Goal: Share content: Share content

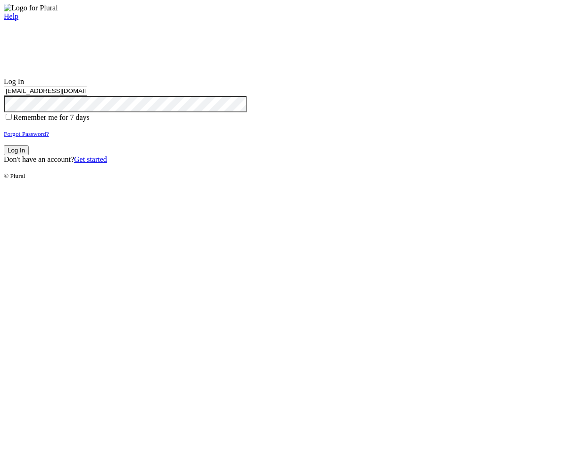
type input "test-1756936187-3@civiceagle.com"
click at [29, 155] on button "Log In" at bounding box center [16, 150] width 25 height 10
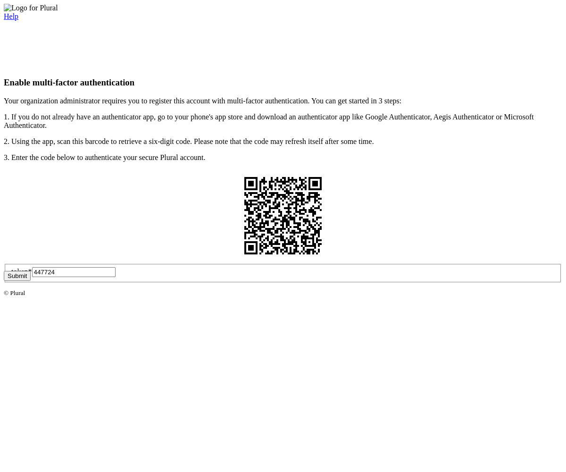
type input "447724"
click at [31, 281] on button "Submit" at bounding box center [17, 276] width 27 height 10
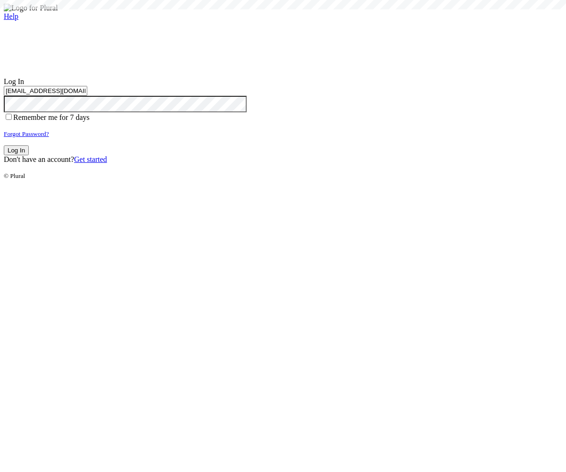
type input "test-1756936187-3@civiceagle.com"
click at [29, 155] on button "Log In" at bounding box center [16, 150] width 25 height 10
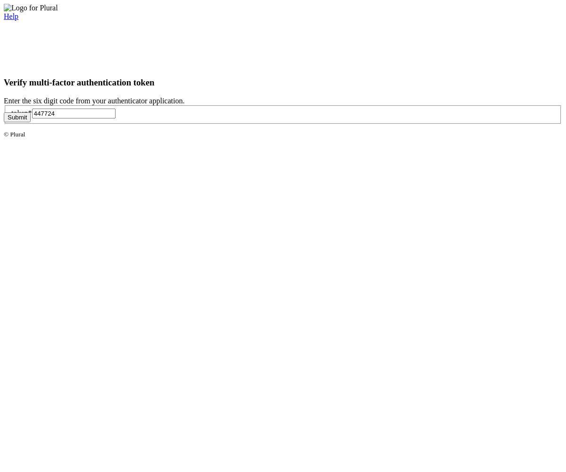
type input "447724"
click at [31, 122] on button "Submit" at bounding box center [17, 117] width 27 height 10
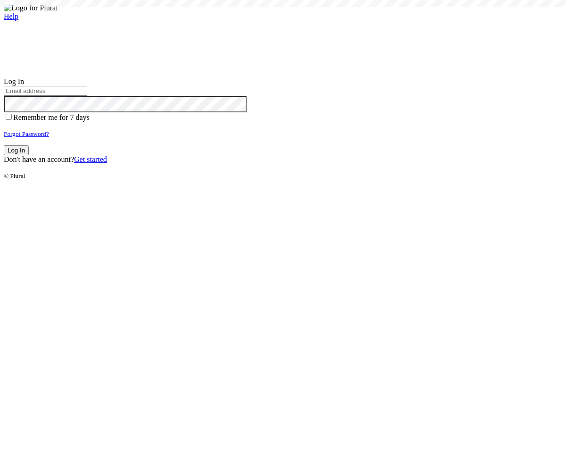
click at [49, 137] on small "Forgot Password?" at bounding box center [26, 133] width 45 height 7
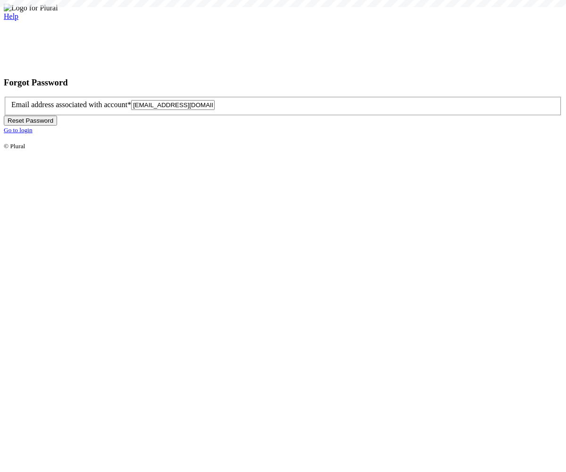
type input "[EMAIL_ADDRESS][DOMAIN_NAME]"
click at [57, 126] on button "Reset Password" at bounding box center [30, 121] width 53 height 10
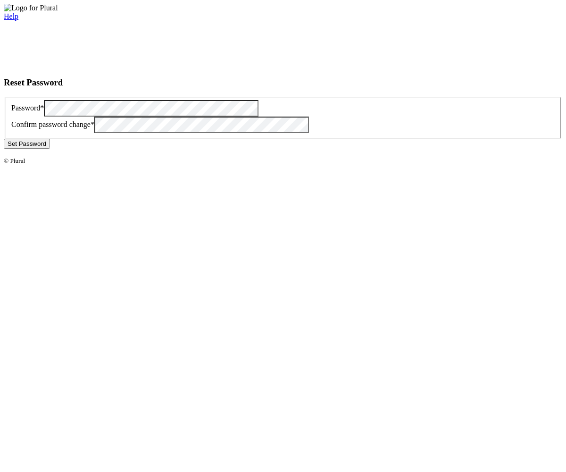
click at [50, 149] on button "Set Password" at bounding box center [27, 144] width 46 height 10
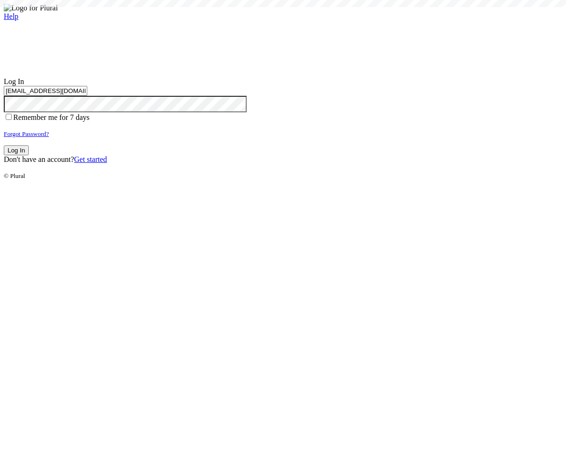
type input "[EMAIL_ADDRESS][DOMAIN_NAME]"
click at [29, 155] on button "Log In" at bounding box center [16, 150] width 25 height 10
type input "[EMAIL_ADDRESS][DOMAIN_NAME]"
click at [29, 155] on button "Log In" at bounding box center [16, 150] width 25 height 10
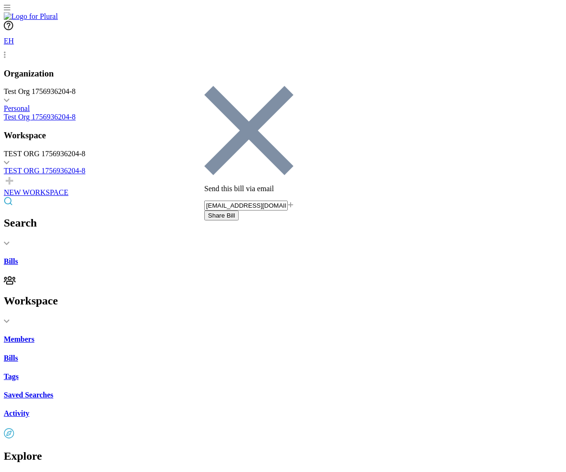
type input "[EMAIL_ADDRESS][DOMAIN_NAME]"
click at [239, 210] on button "Share Bill" at bounding box center [221, 215] width 34 height 10
